Goal: Share content: Share content

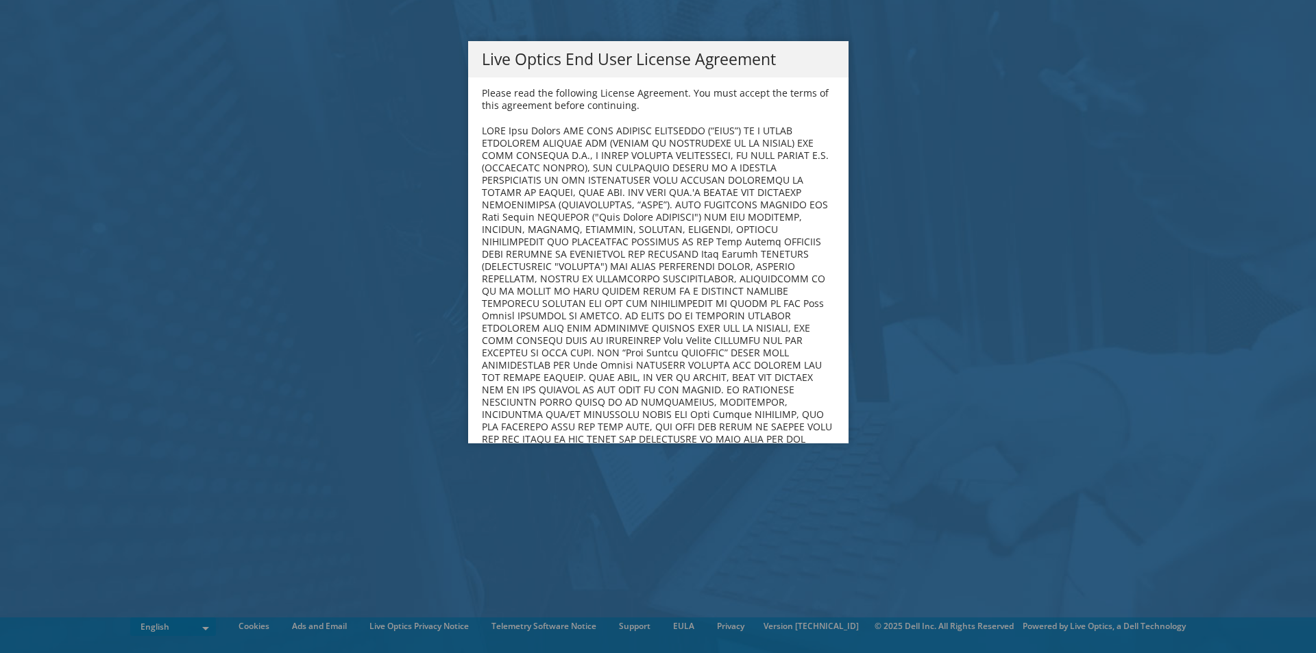
scroll to position [5182, 0]
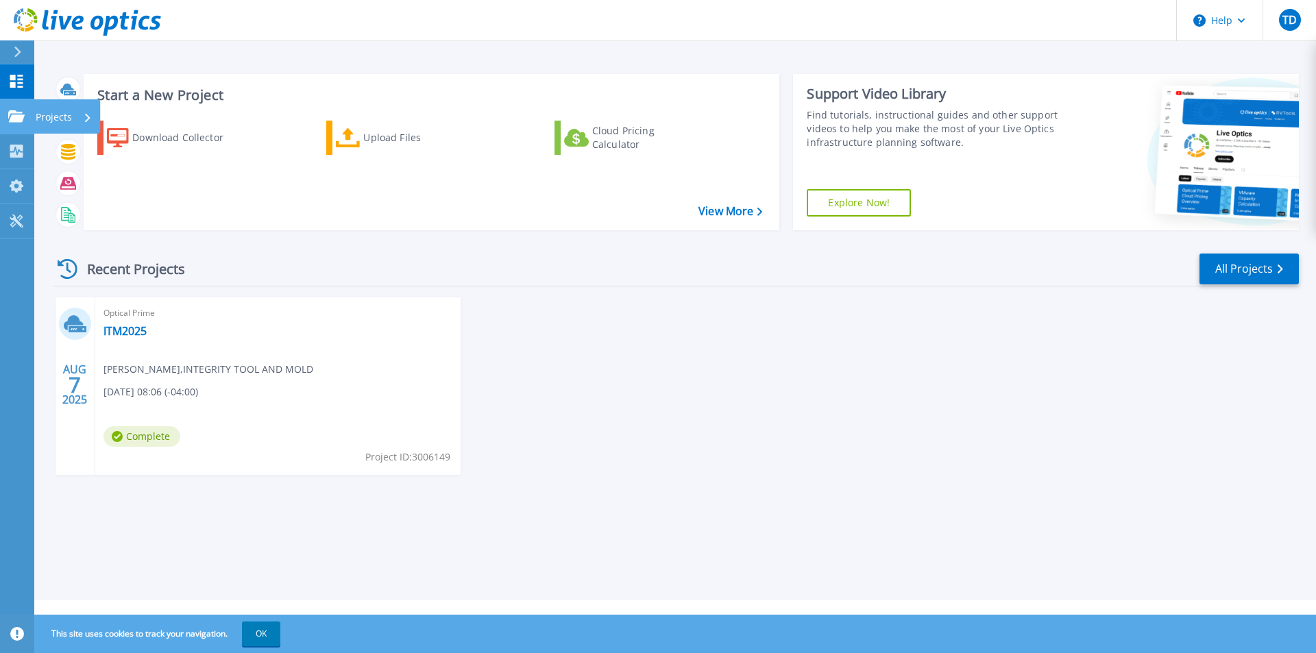
click at [23, 117] on icon at bounding box center [16, 116] width 16 height 12
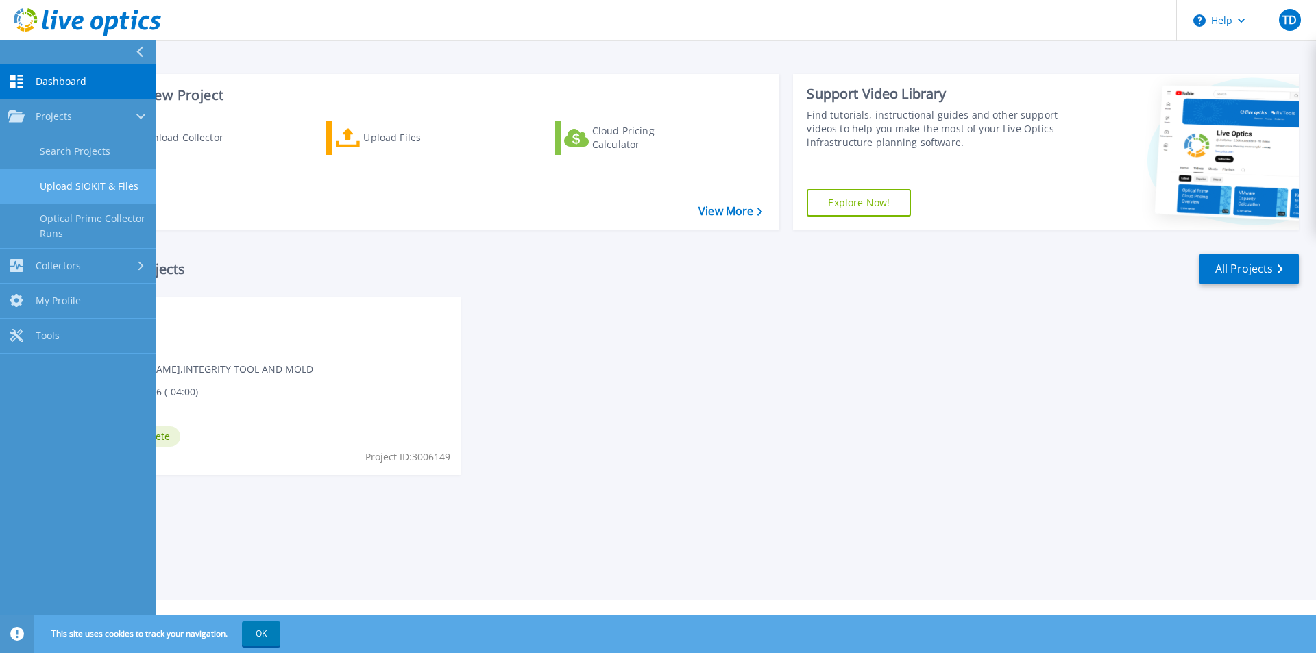
click at [66, 186] on link "Upload SIOKIT & Files" at bounding box center [78, 186] width 156 height 35
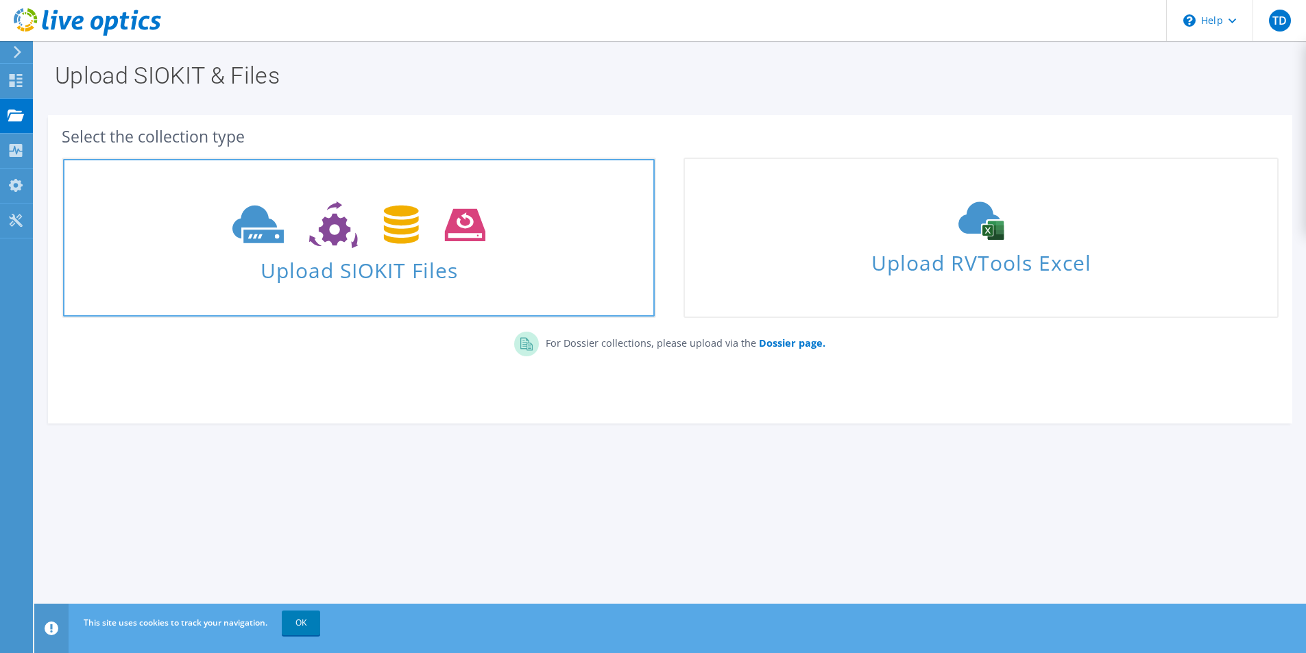
click at [321, 236] on icon at bounding box center [358, 224] width 253 height 47
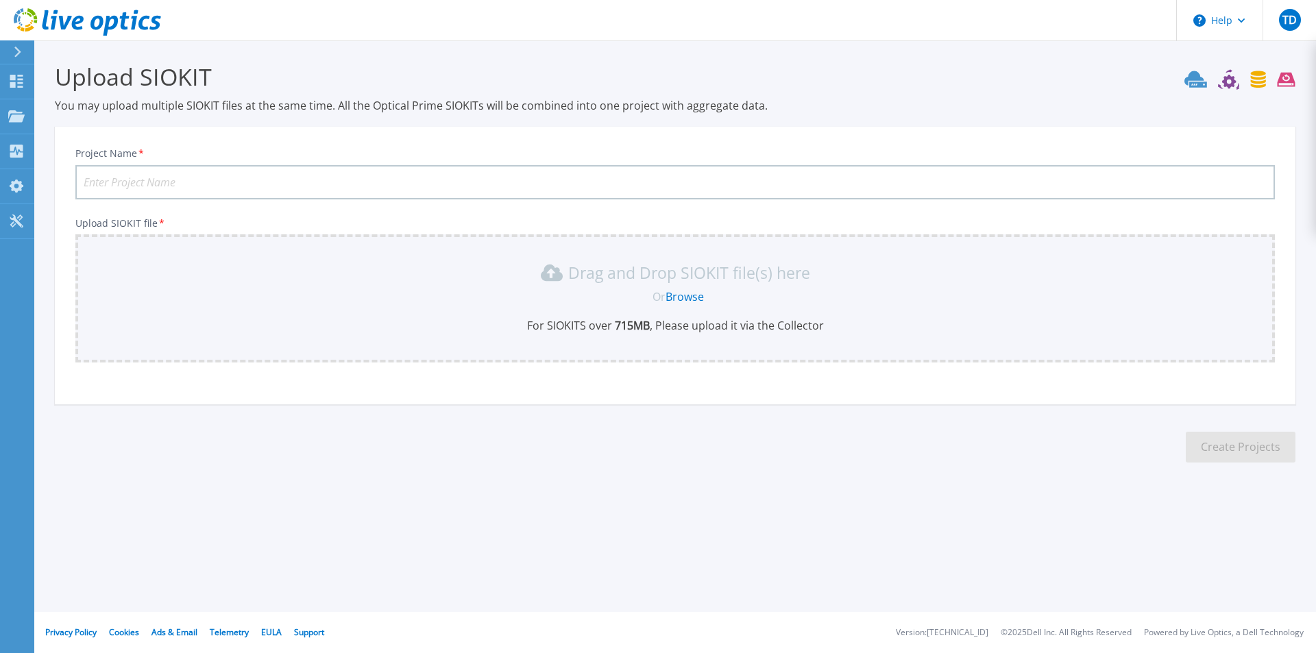
click at [690, 295] on link "Browse" at bounding box center [684, 296] width 38 height 15
click at [29, 86] on link "Dashboard Dashboard" at bounding box center [17, 81] width 34 height 35
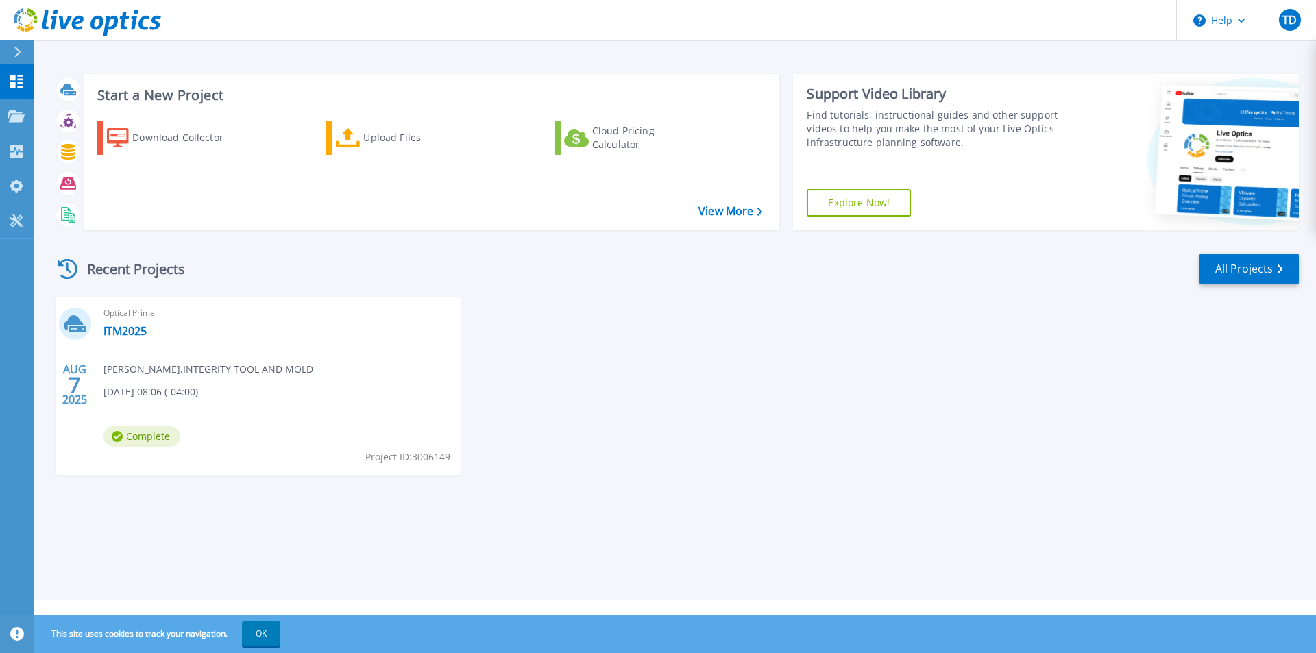
click at [71, 326] on icon at bounding box center [75, 323] width 23 height 21
click at [128, 332] on link "ITM2025" at bounding box center [124, 331] width 43 height 14
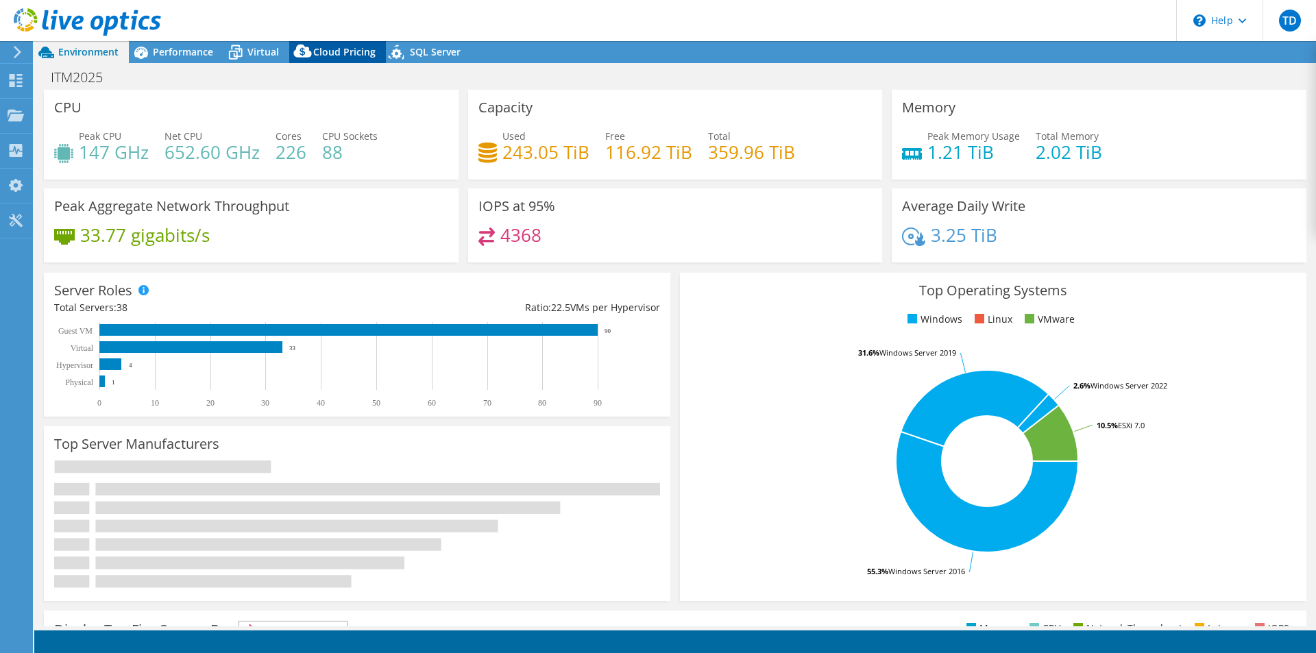
select select "USD"
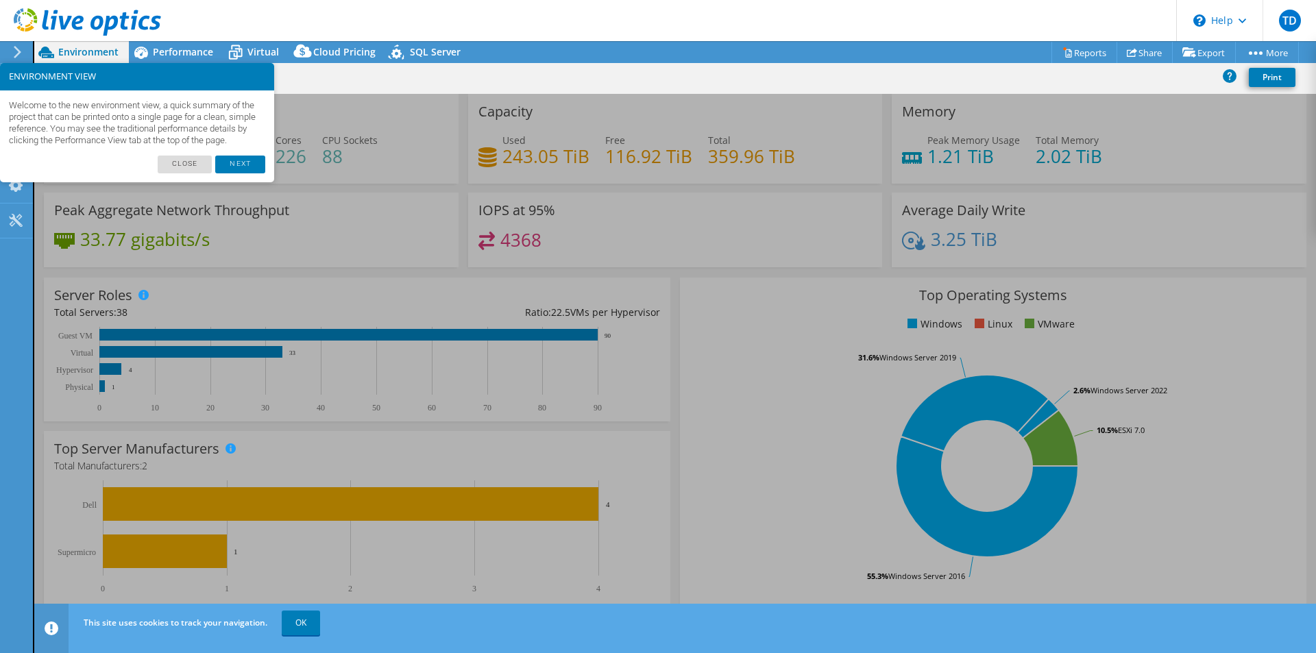
click at [245, 156] on div "Welcome to the new environment view, a quick summary of the project that can be…" at bounding box center [137, 122] width 274 height 65
click at [242, 172] on link "Next" at bounding box center [239, 165] width 49 height 18
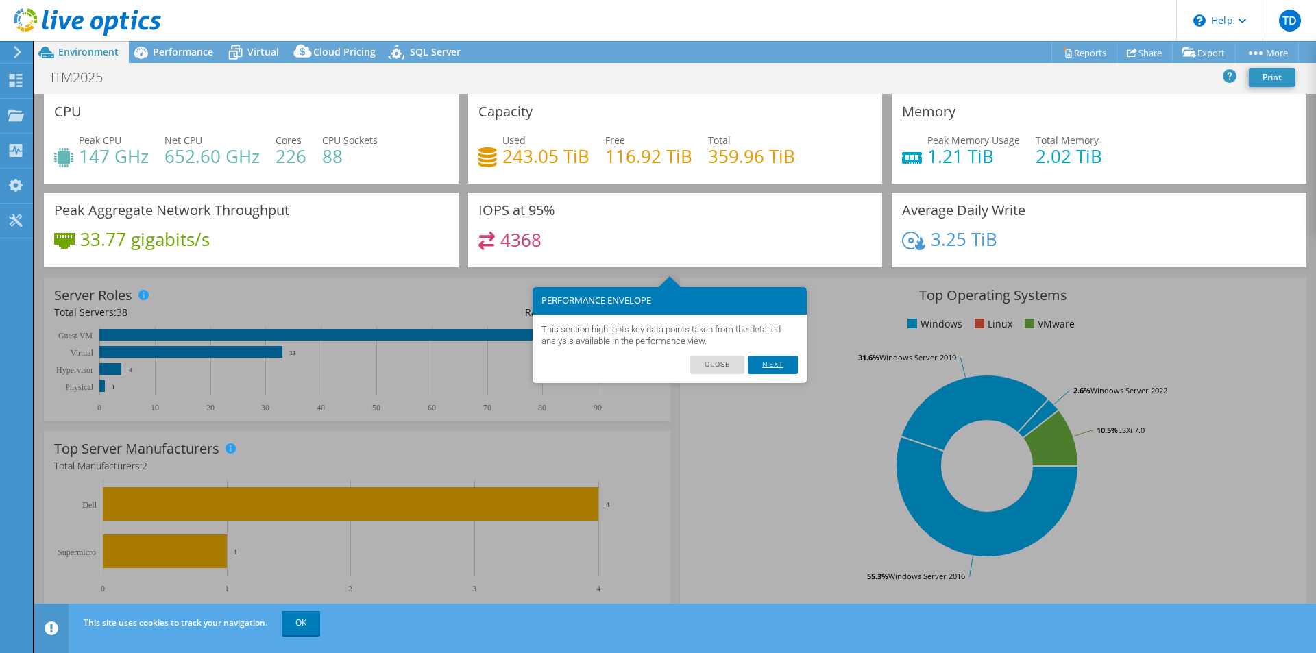
click at [783, 364] on link "Next" at bounding box center [772, 365] width 49 height 18
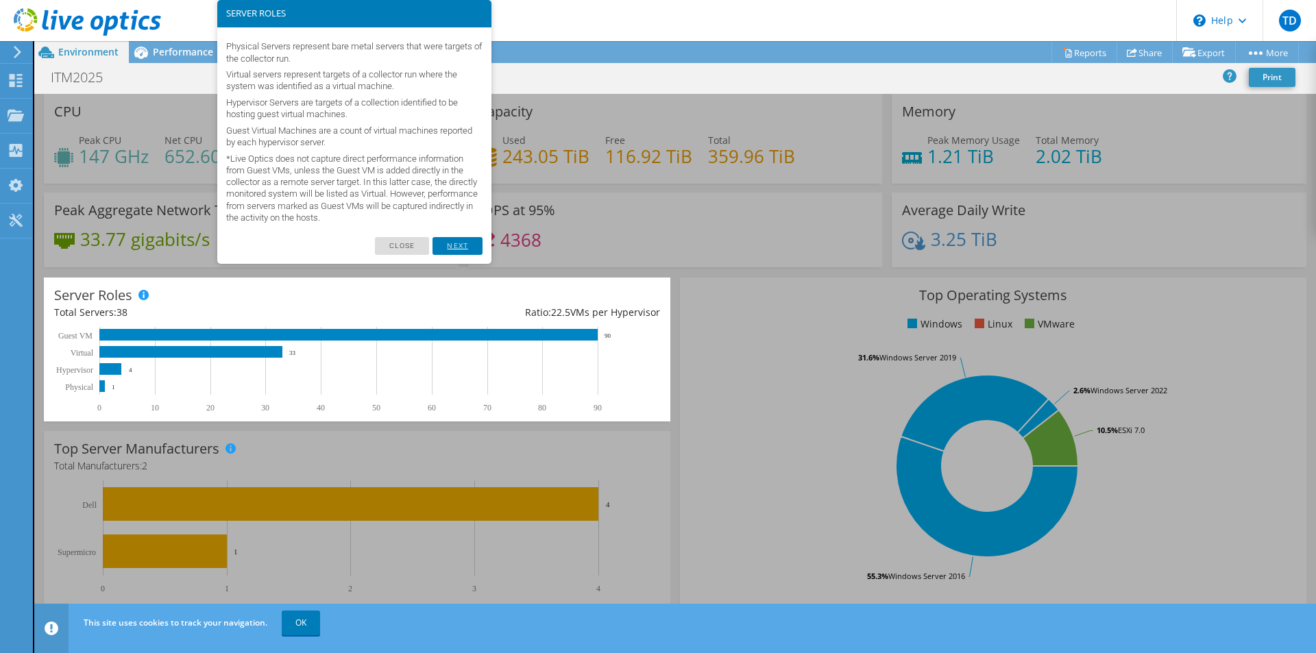
click at [454, 248] on link "Next" at bounding box center [456, 246] width 49 height 18
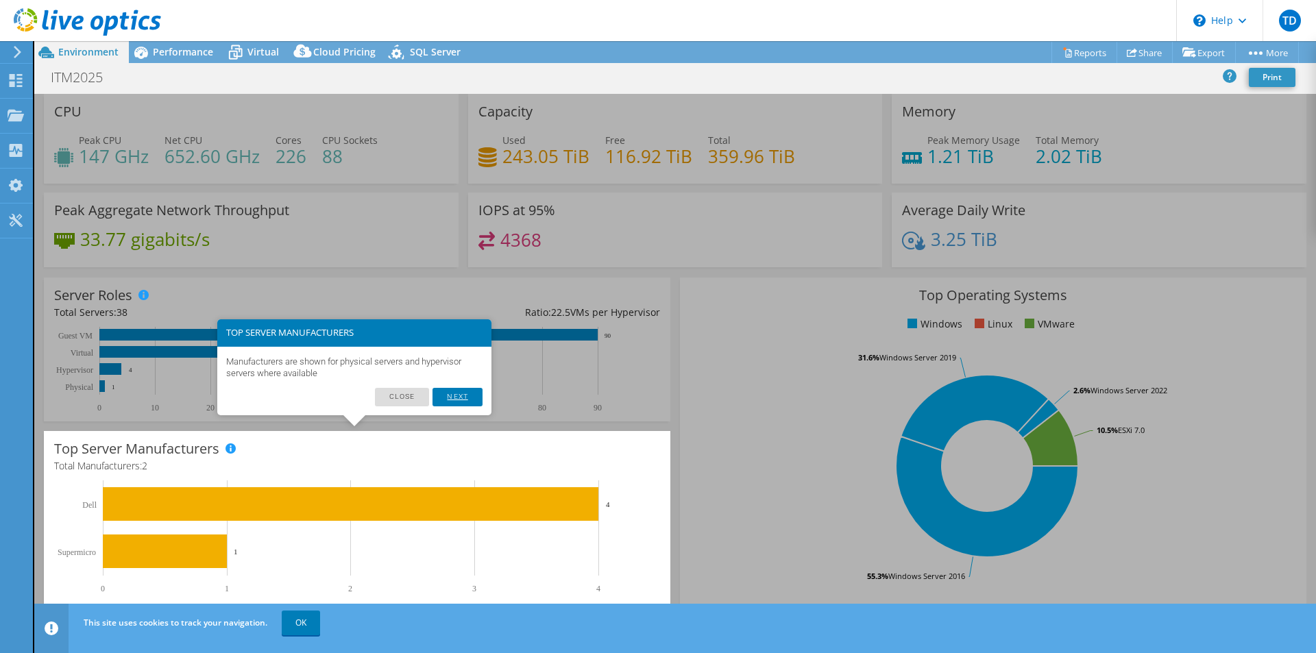
click at [461, 400] on link "Next" at bounding box center [456, 397] width 49 height 18
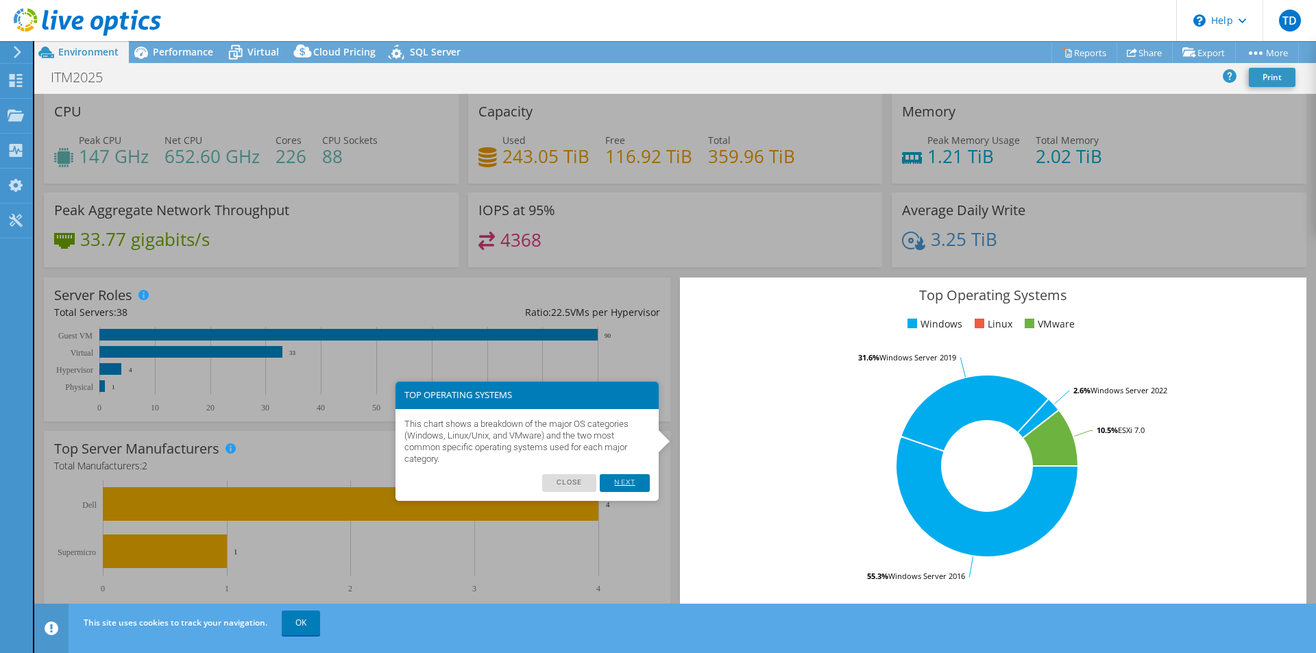
click at [629, 482] on link "Next" at bounding box center [624, 483] width 49 height 18
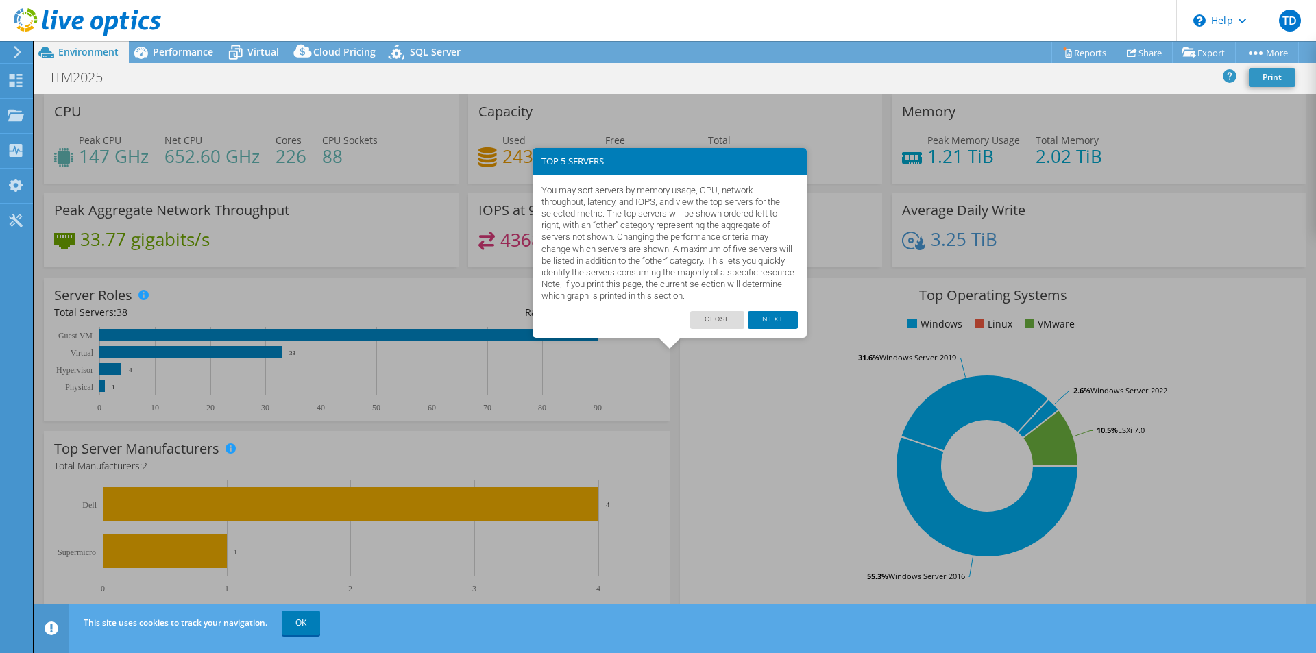
scroll to position [262, 0]
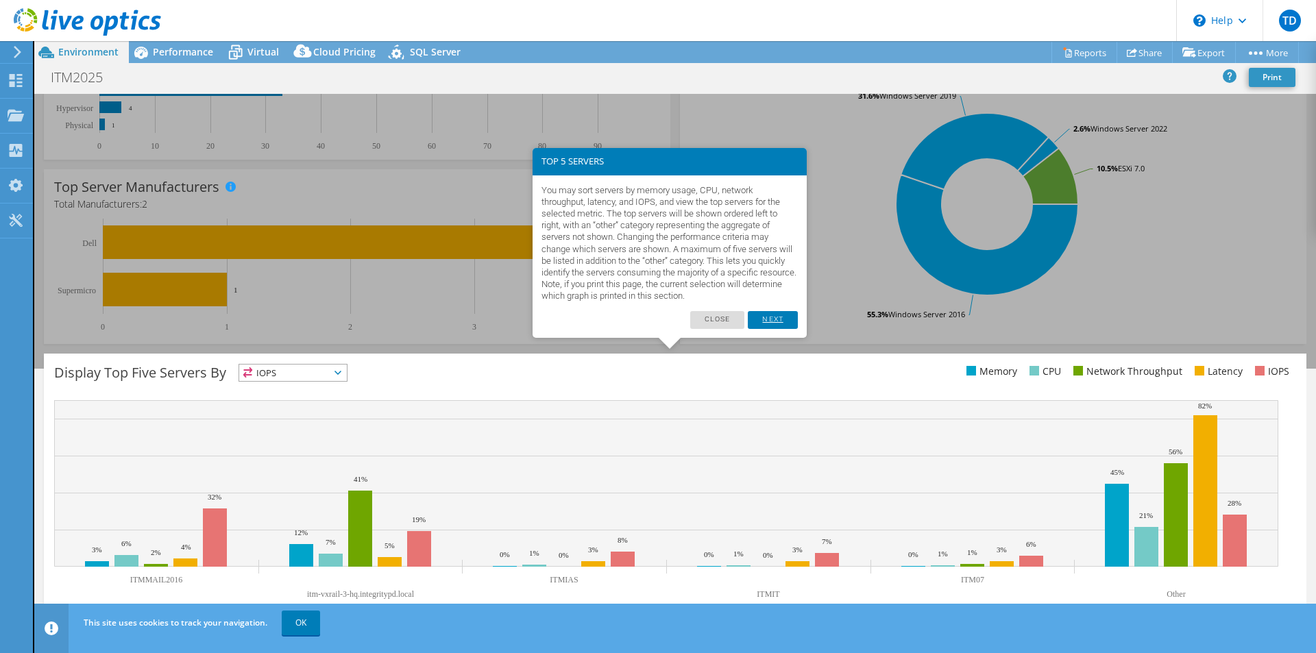
click at [780, 319] on link "Next" at bounding box center [772, 320] width 49 height 18
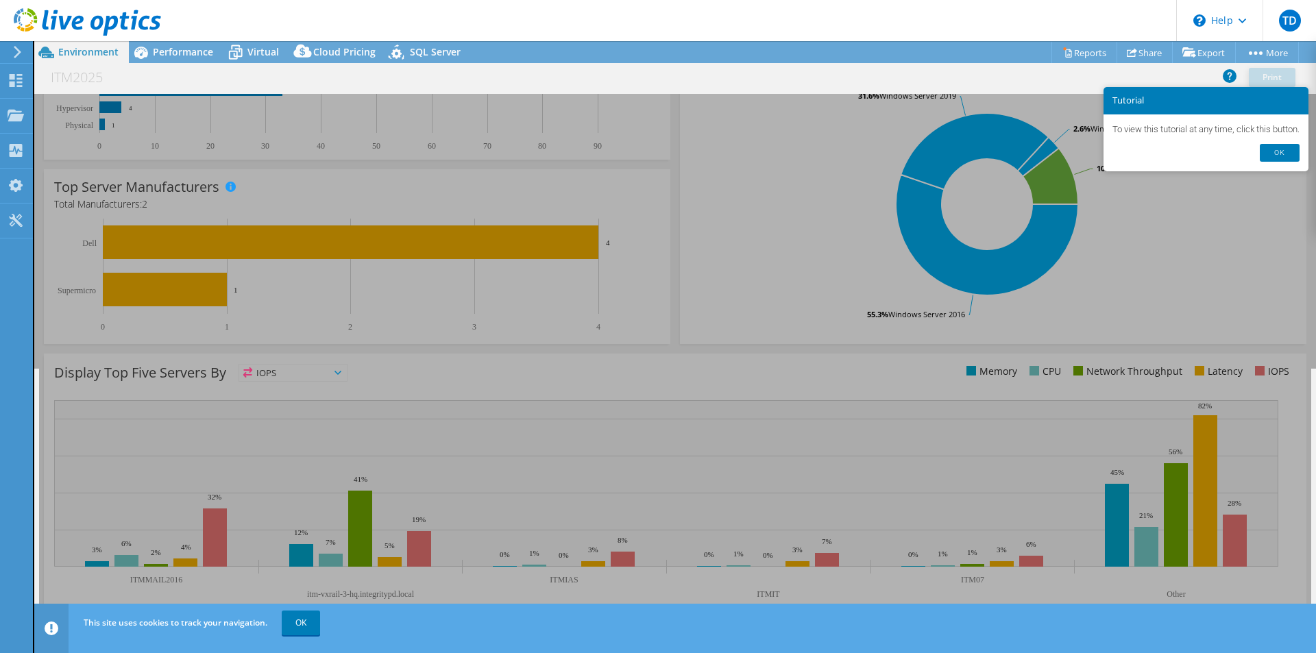
click at [1287, 143] on div "To view this tutorial at any time, click this button." at bounding box center [1205, 129] width 205 height 30
click at [1286, 149] on link "Ok" at bounding box center [1280, 153] width 40 height 18
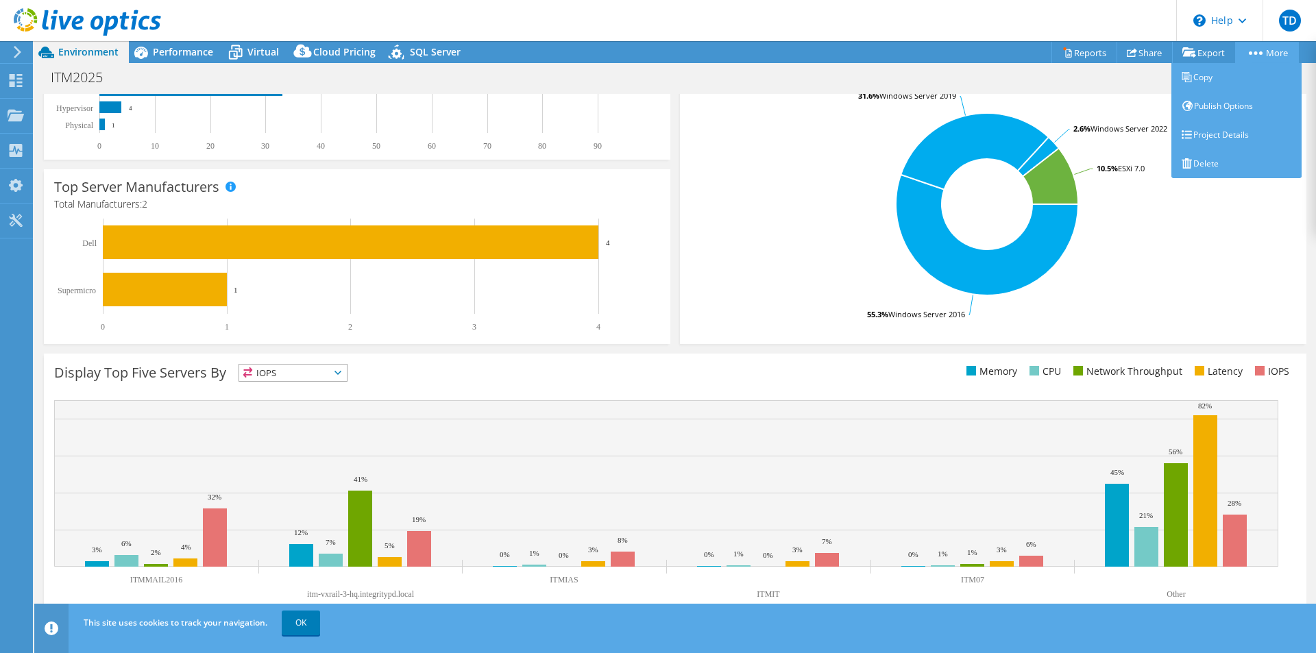
click at [1259, 51] on circle at bounding box center [1260, 52] width 3 height 3
click at [1262, 53] on link "More" at bounding box center [1267, 52] width 64 height 21
click at [1241, 114] on link "Publish Options" at bounding box center [1236, 106] width 130 height 29
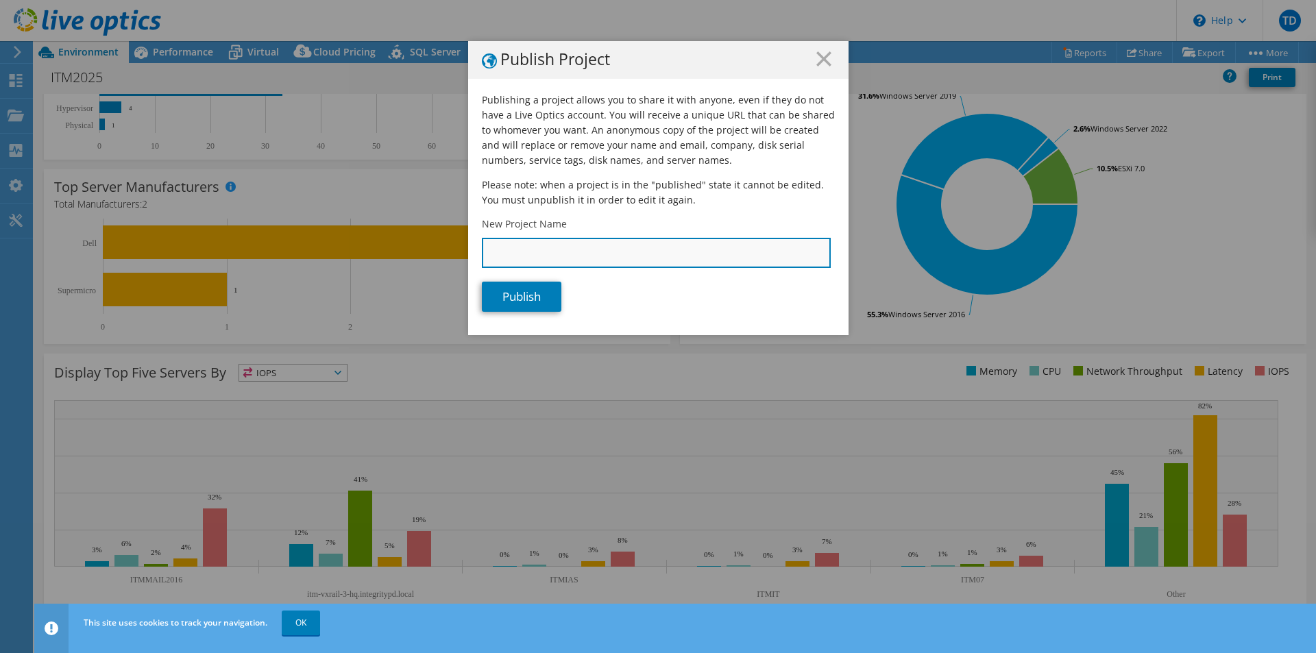
click at [589, 249] on input "New Project Name" at bounding box center [656, 253] width 349 height 30
type input "ITM2025"
click at [522, 304] on link "Publish" at bounding box center [521, 297] width 79 height 30
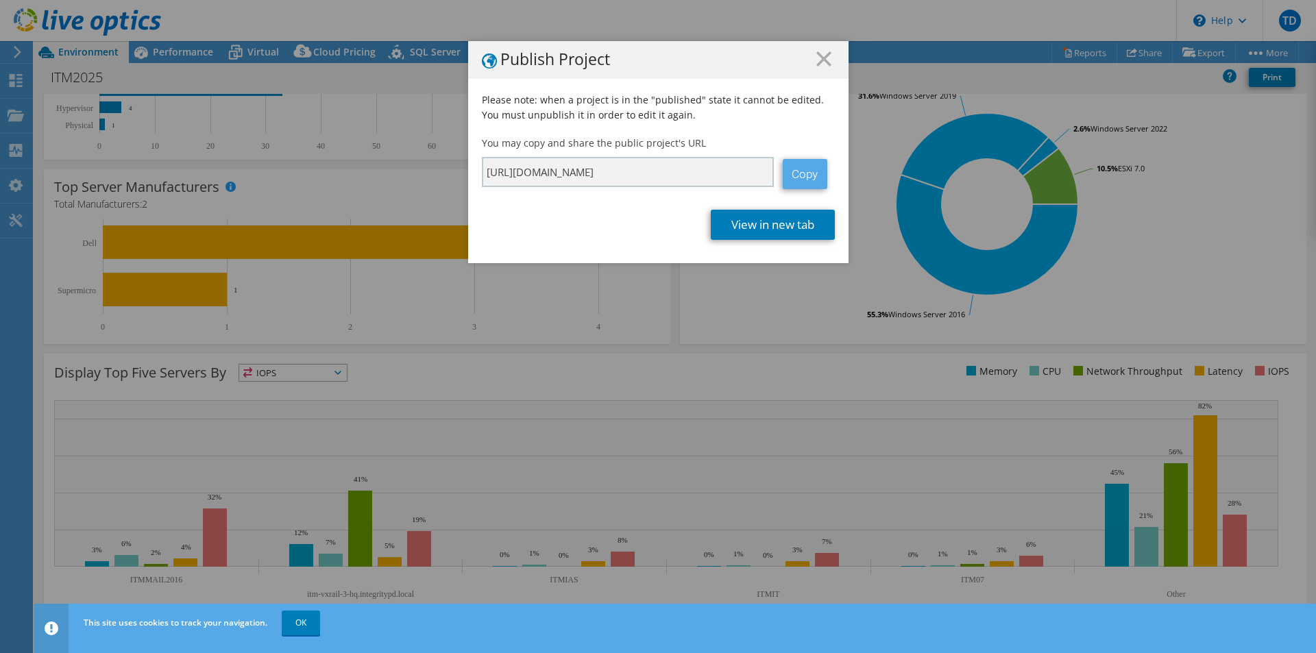
click at [800, 173] on link "Copy" at bounding box center [805, 174] width 45 height 30
click at [295, 626] on div "Publish Project Please note: when a project is in the "published" state it cann…" at bounding box center [658, 326] width 1316 height 653
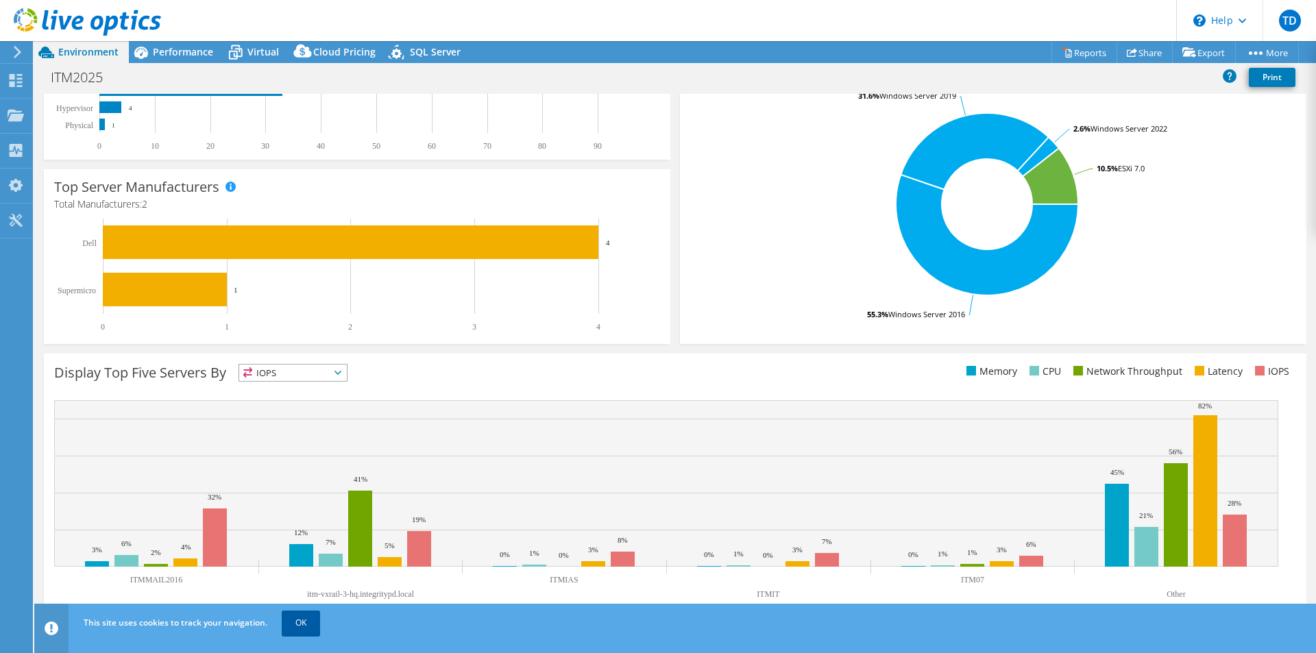
click at [304, 626] on link "OK" at bounding box center [301, 623] width 38 height 25
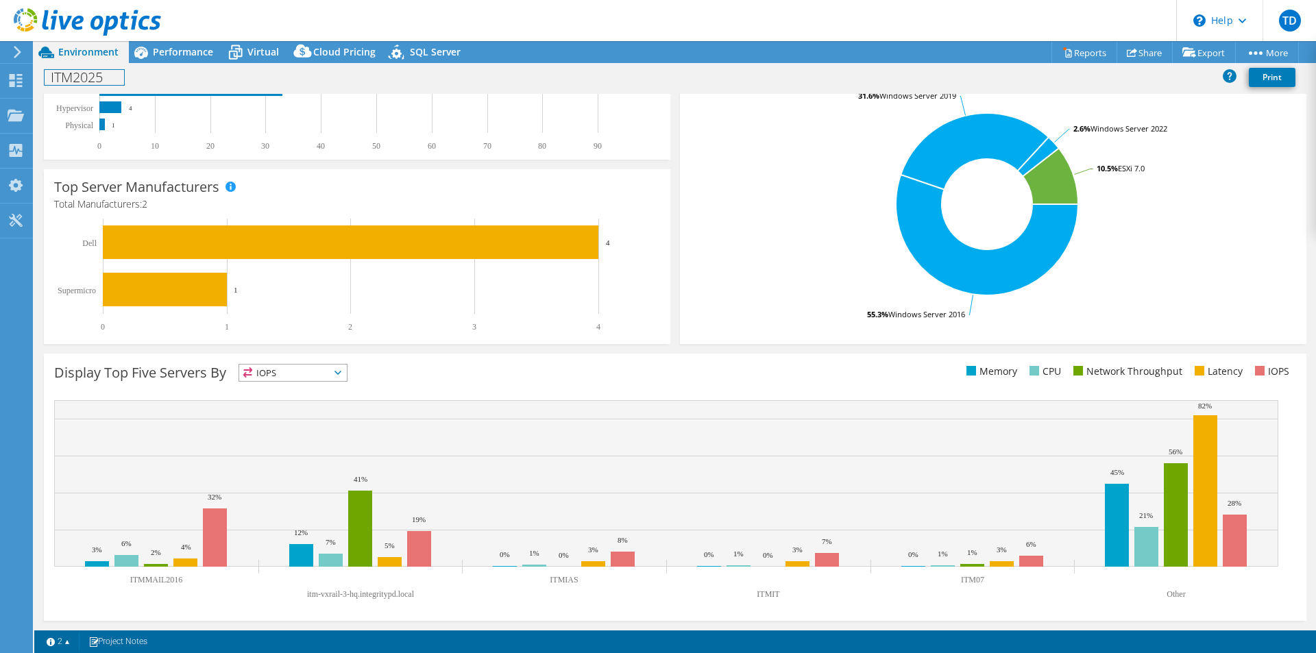
click at [90, 77] on h1 "ITM2025" at bounding box center [84, 77] width 79 height 15
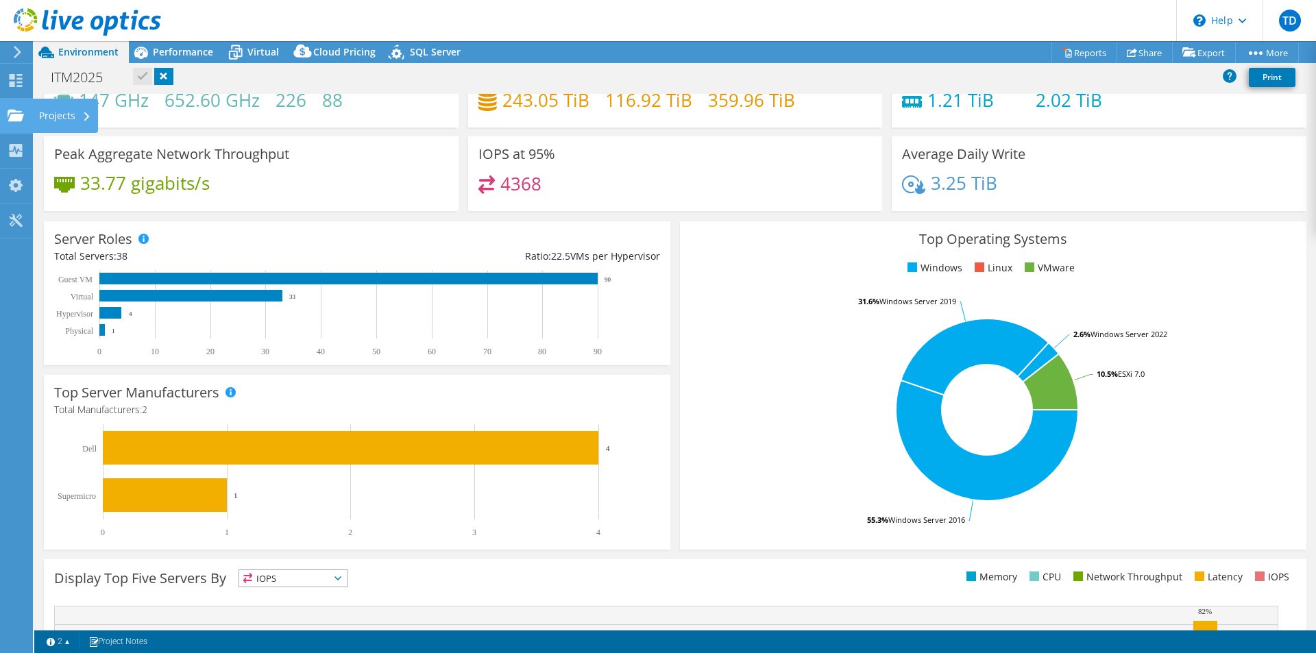
click at [19, 118] on use at bounding box center [16, 115] width 16 height 12
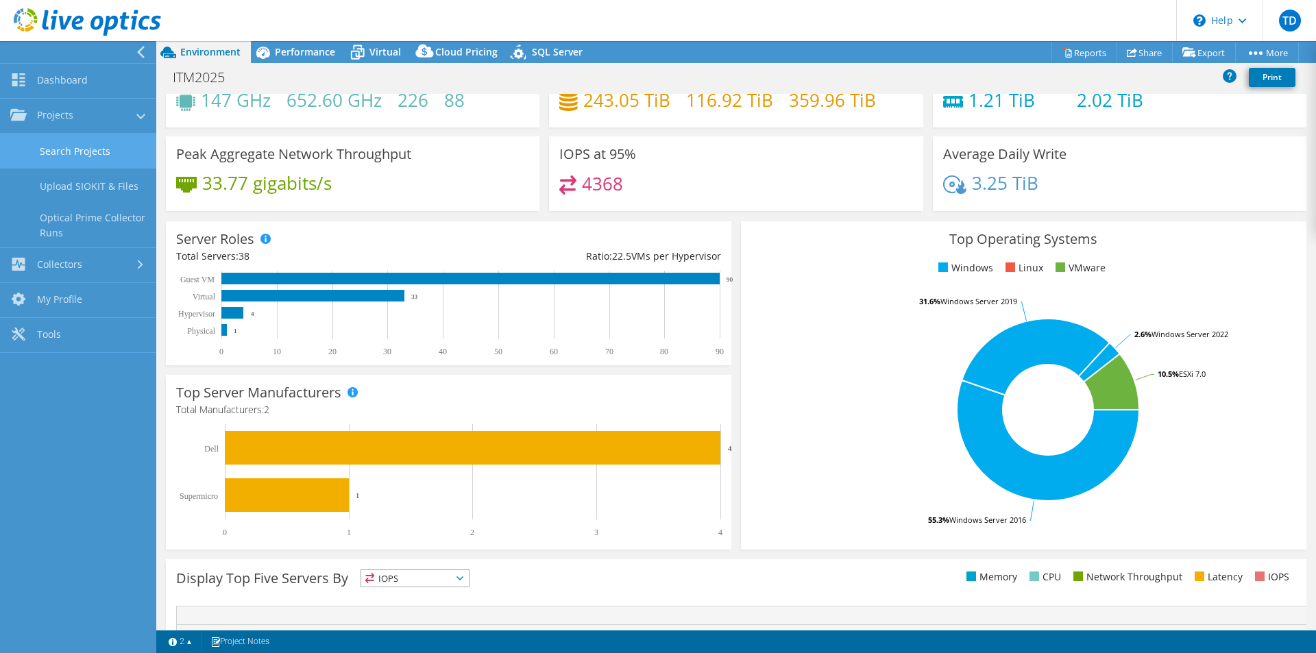
click at [81, 156] on link "Search Projects" at bounding box center [78, 151] width 156 height 35
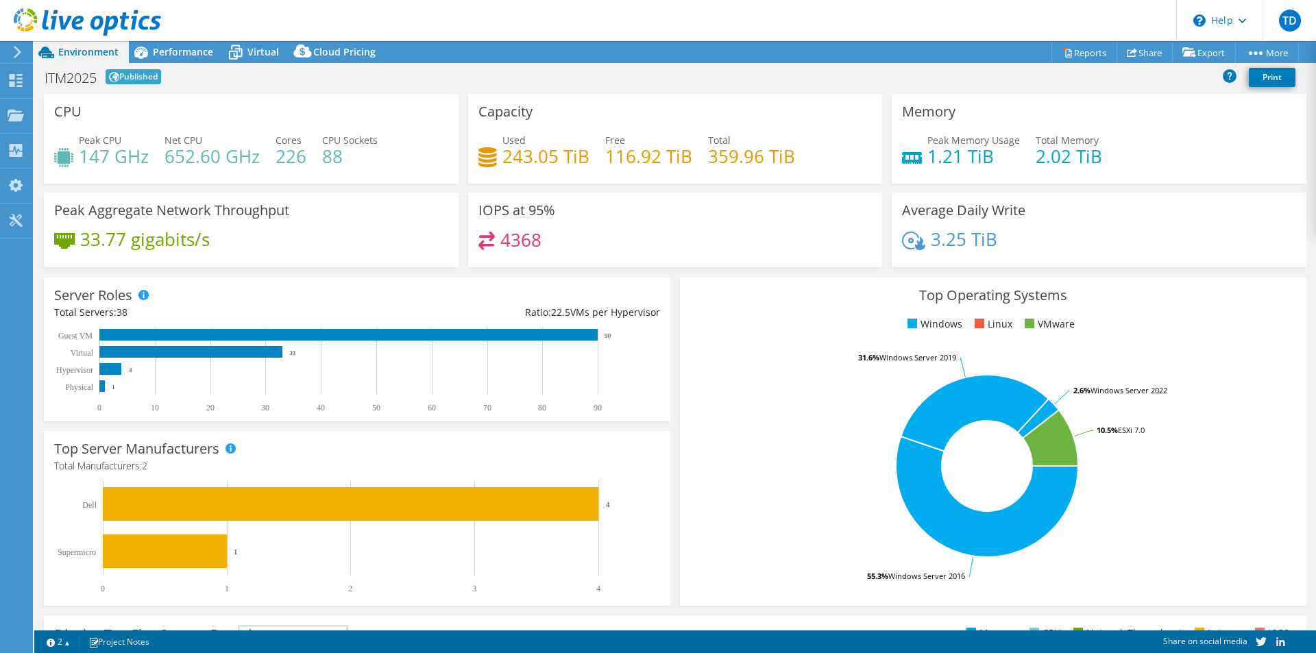
click at [814, 548] on rect at bounding box center [986, 466] width 593 height 240
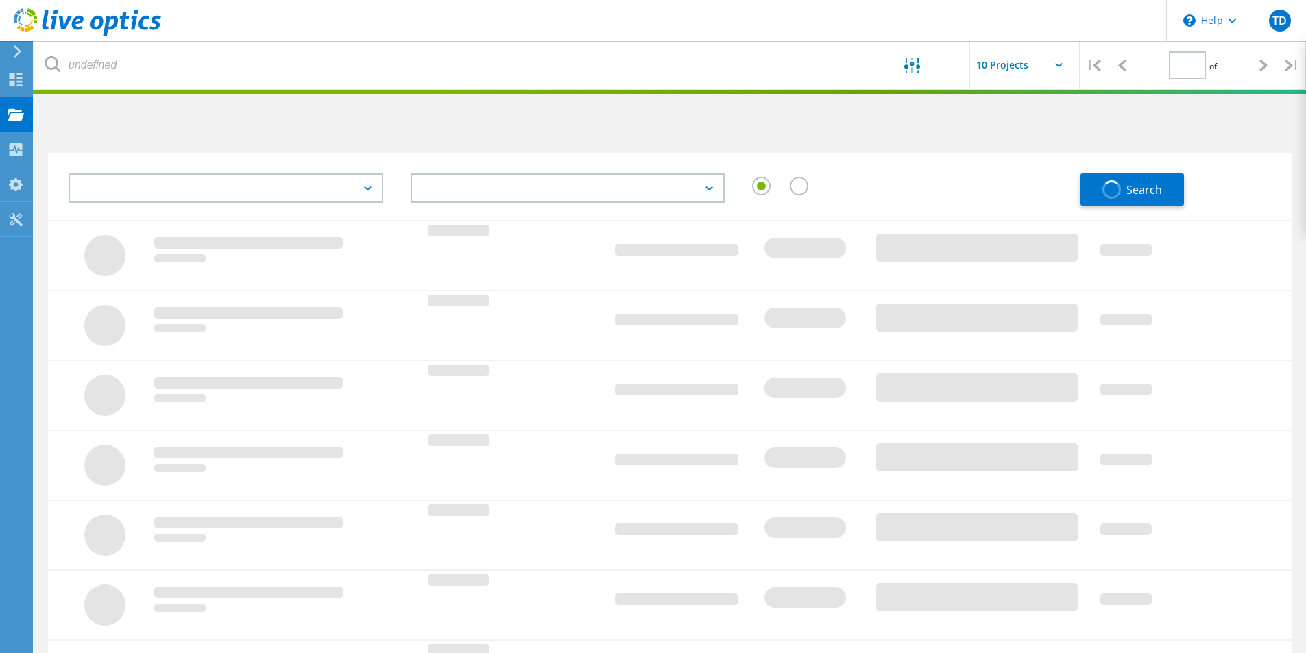
type input "1"
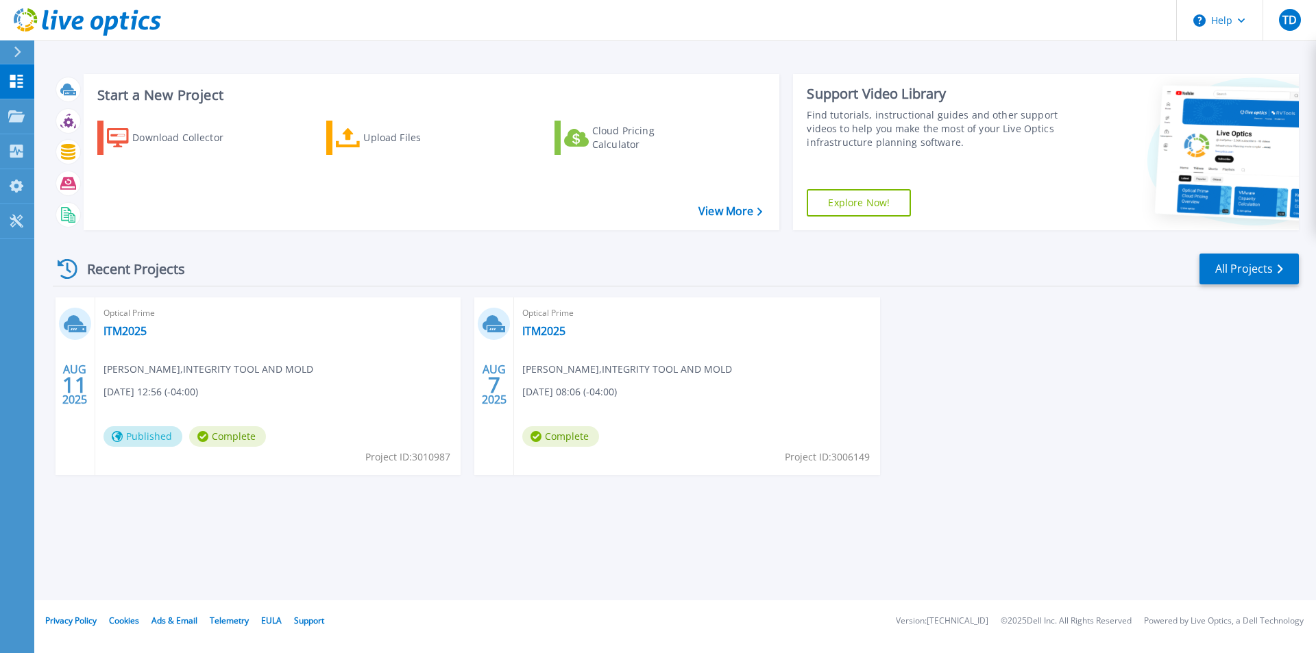
click at [663, 424] on div "Optical Prime ITM2025 [PERSON_NAME] , INTEGRITY TOOL AND MOLD [DATE] 08:06 (-04…" at bounding box center [696, 385] width 365 height 177
